Goal: Task Accomplishment & Management: Manage account settings

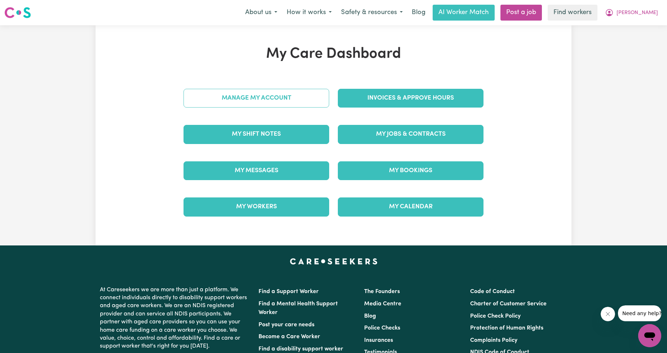
click at [258, 100] on link "Manage My Account" at bounding box center [257, 98] width 146 height 19
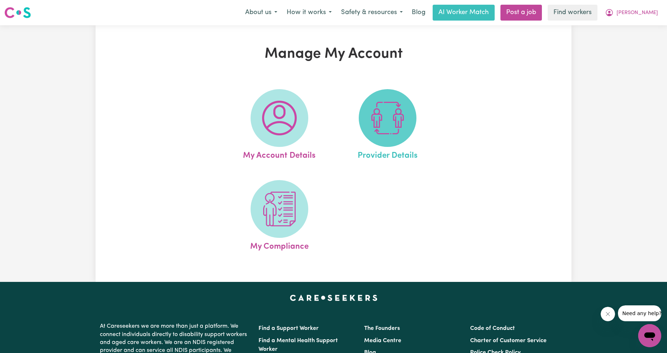
click at [385, 135] on img at bounding box center [387, 118] width 35 height 35
select select "NDIS_FUNDING_SELF_MANAGED"
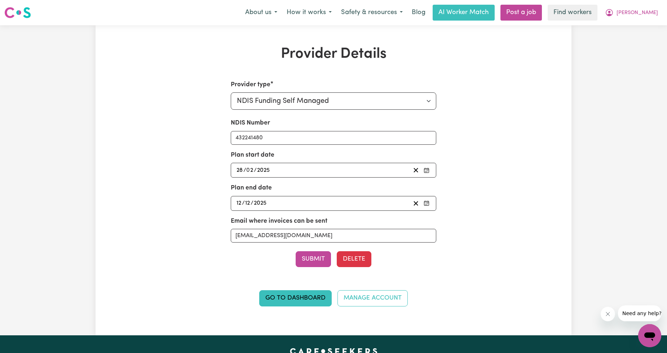
click at [488, 120] on div "Provider Details Provider type Select your provider type... Privately Aged Care…" at bounding box center [333, 179] width 317 height 269
click at [637, 6] on button "[PERSON_NAME]" at bounding box center [632, 12] width 62 height 15
click at [629, 28] on link "My Dashboard" at bounding box center [634, 28] width 57 height 14
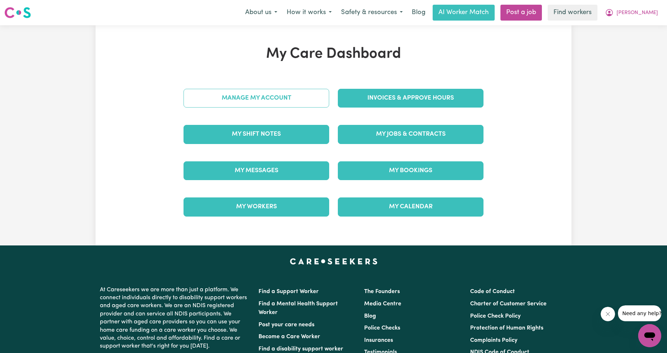
click at [268, 104] on link "Manage My Account" at bounding box center [257, 98] width 146 height 19
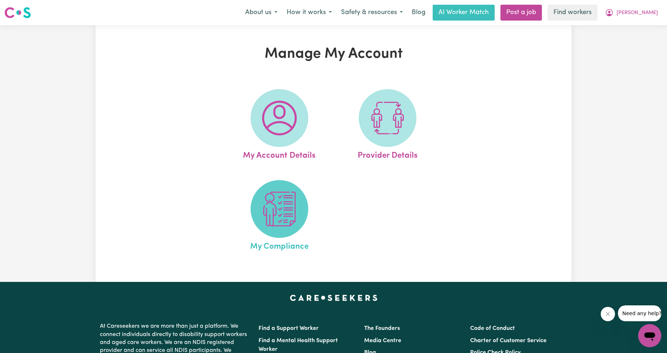
click at [265, 214] on img at bounding box center [279, 209] width 35 height 35
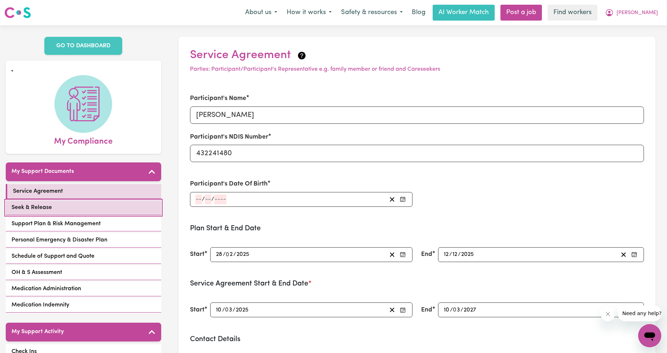
click at [88, 202] on link "Seek & Release" at bounding box center [83, 207] width 155 height 15
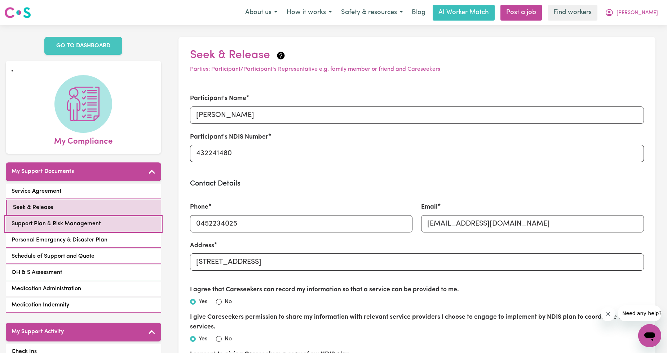
click at [70, 219] on span "Support Plan & Risk Management" at bounding box center [56, 223] width 89 height 9
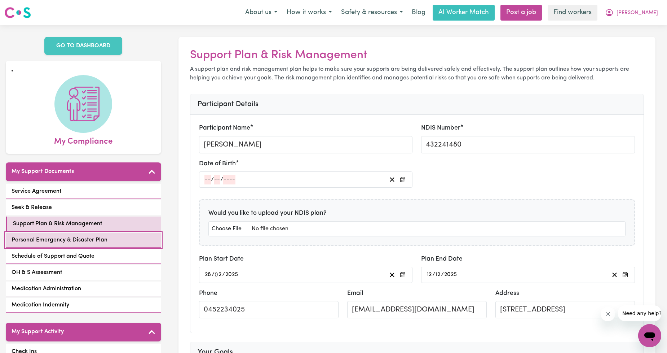
click at [71, 237] on link "Personal Emergency & Disaster Plan" at bounding box center [83, 240] width 155 height 15
select select "postpone"
select select "phone"
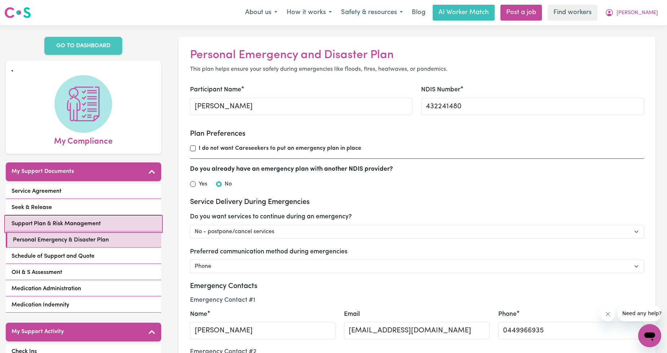
click at [69, 219] on span "Support Plan & Risk Management" at bounding box center [56, 223] width 89 height 9
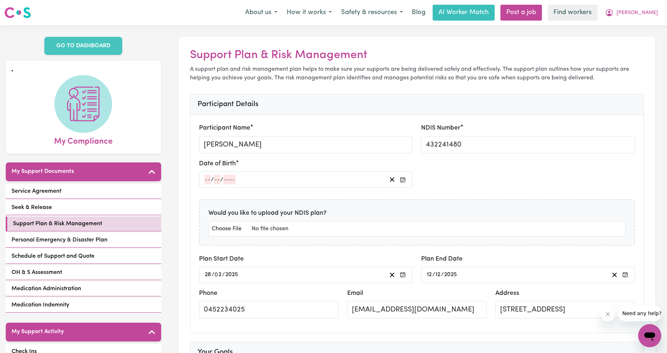
click at [67, 240] on div "Service Agreement Seek & Release Support Plan & Risk Management Personal Emerge…" at bounding box center [83, 249] width 155 height 130
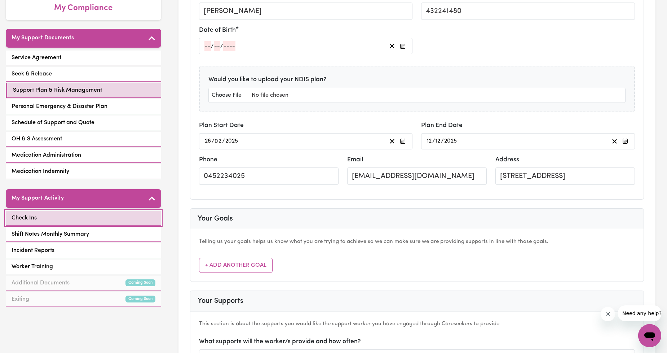
click at [75, 211] on link "Check Ins" at bounding box center [83, 218] width 155 height 15
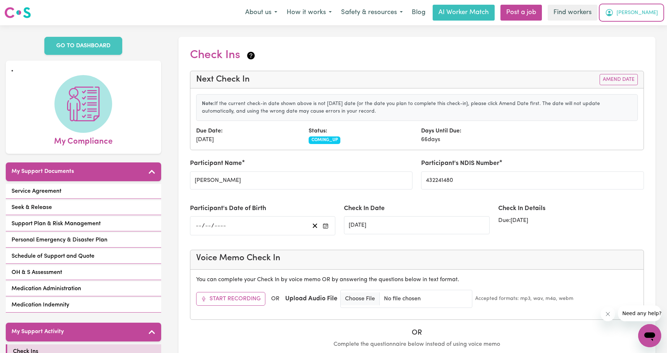
click at [644, 10] on span "[PERSON_NAME]" at bounding box center [637, 13] width 41 height 8
click at [625, 55] on link "Logout" at bounding box center [634, 55] width 57 height 14
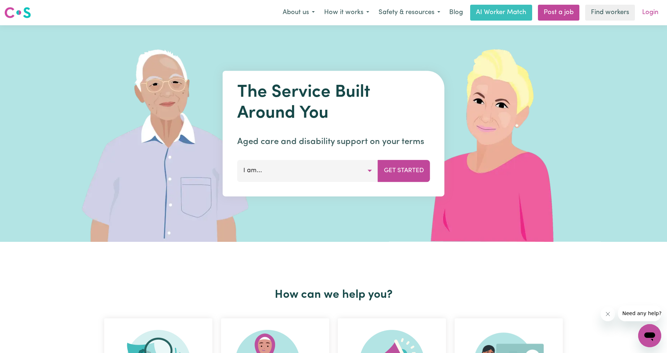
click at [649, 10] on link "Login" at bounding box center [650, 13] width 25 height 16
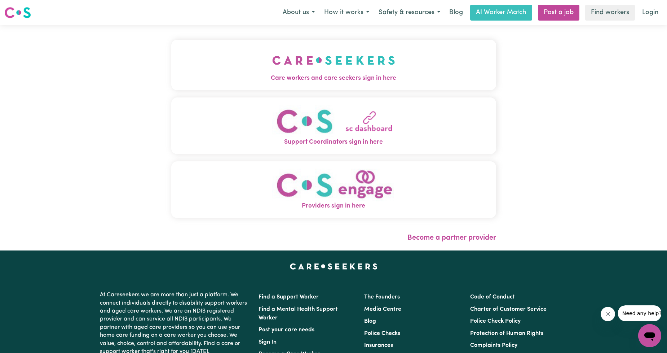
click at [273, 74] on span "Care workers and care seekers sign in here" at bounding box center [333, 78] width 325 height 9
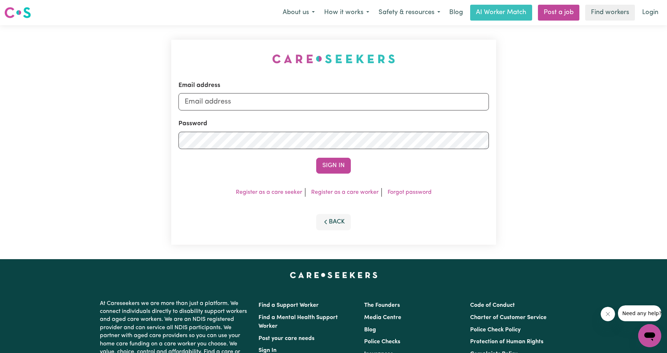
click at [282, 92] on div "Email address" at bounding box center [334, 96] width 311 height 30
click at [280, 100] on input "Email address" at bounding box center [334, 101] width 311 height 17
drag, startPoint x: 240, startPoint y: 111, endPoint x: 364, endPoint y: 111, distance: 124.5
click at [363, 111] on form "Email address [EMAIL_ADDRESS][PERSON_NAME][DOMAIN_NAME] Password Sign In" at bounding box center [334, 127] width 311 height 93
type input "superuser~[EMAIL_ADDRESS][DOMAIN_NAME]"
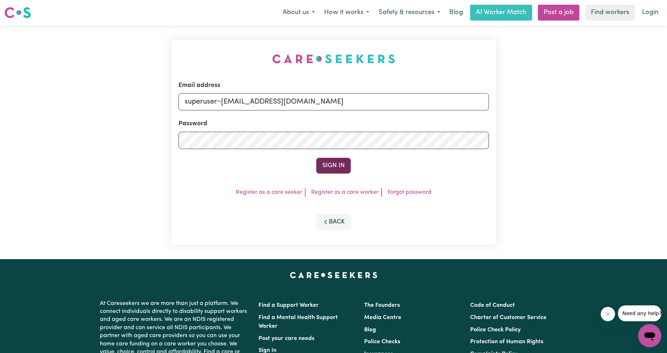
click at [323, 163] on button "Sign In" at bounding box center [333, 166] width 35 height 16
